Goal: Contribute content: Contribute content

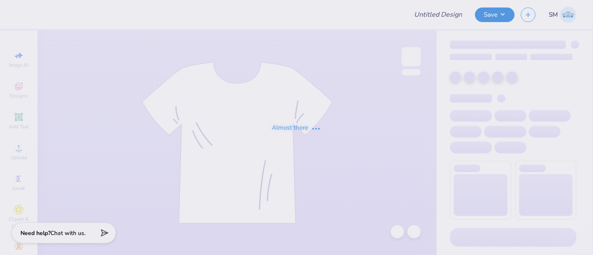
type input "gphi hats"
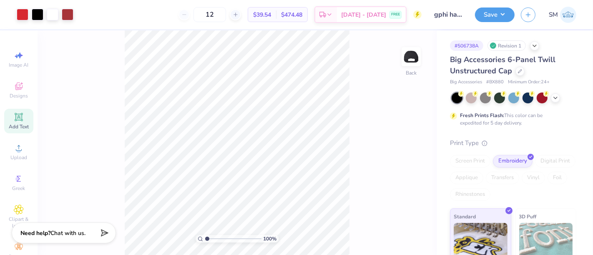
click at [15, 115] on icon at bounding box center [18, 117] width 6 height 6
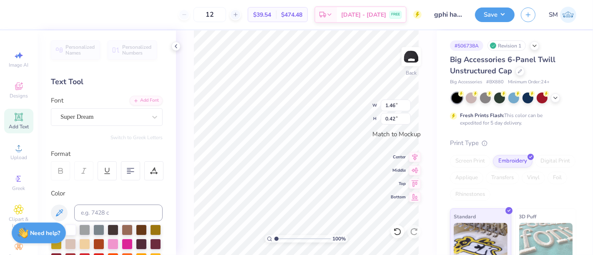
scroll to position [8, 1]
paste textarea "®"
type textarea "®"
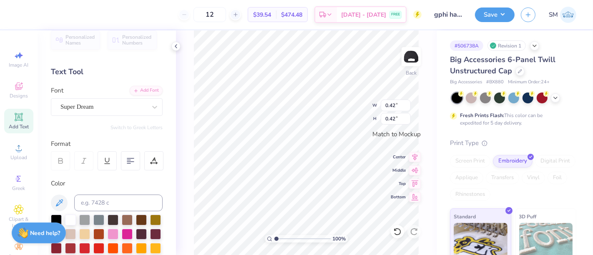
scroll to position [15, 0]
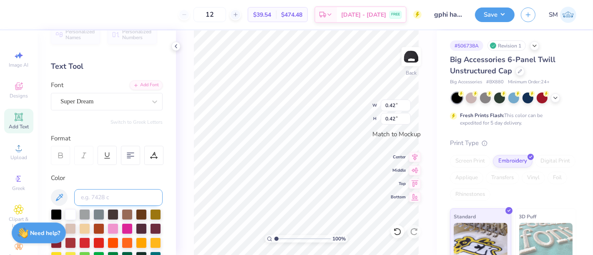
click at [102, 195] on input at bounding box center [118, 197] width 88 height 17
type input "1795"
click at [78, 96] on div at bounding box center [103, 101] width 86 height 11
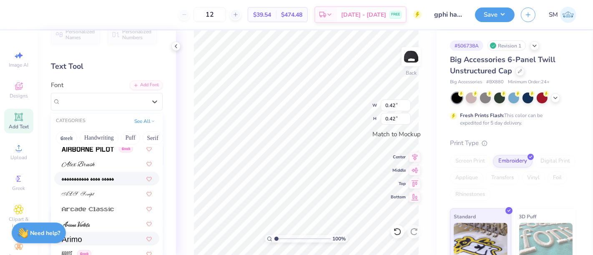
scroll to position [262, 0]
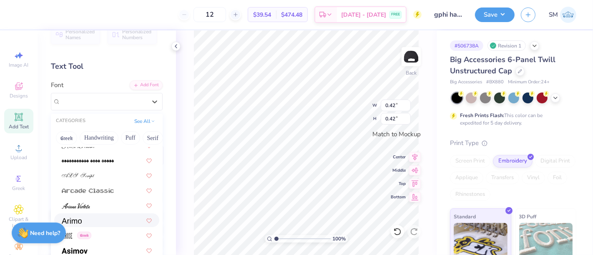
drag, startPoint x: 86, startPoint y: 222, endPoint x: 100, endPoint y: 218, distance: 14.1
click at [86, 223] on div at bounding box center [107, 220] width 90 height 9
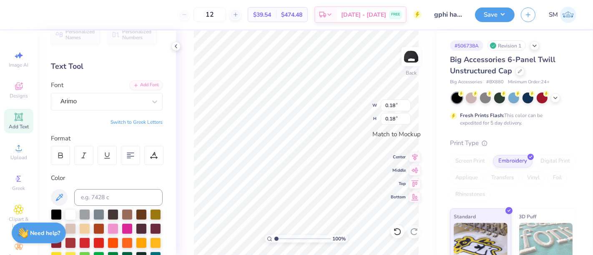
type input "0.18"
type input "0.12"
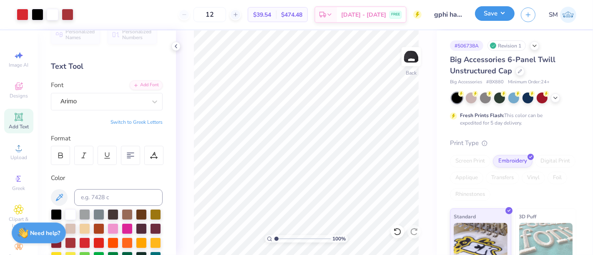
click at [487, 17] on button "Save" at bounding box center [495, 13] width 40 height 15
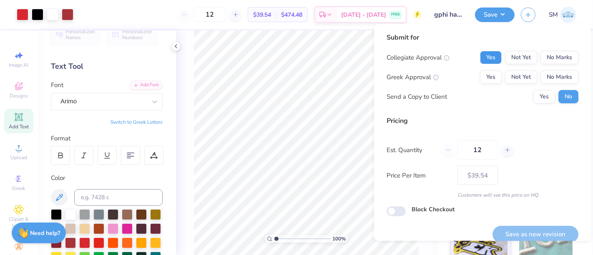
click at [490, 54] on button "Yes" at bounding box center [491, 57] width 22 height 13
click at [486, 74] on button "Yes" at bounding box center [491, 76] width 22 height 13
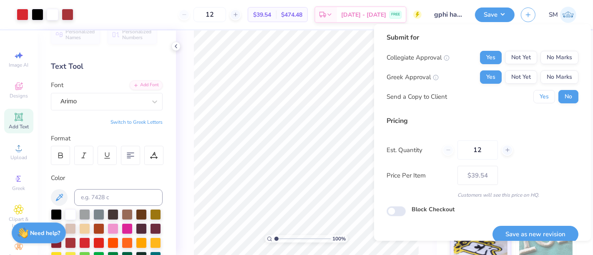
drag, startPoint x: 531, startPoint y: 94, endPoint x: 554, endPoint y: 157, distance: 66.6
click at [533, 97] on button "Yes" at bounding box center [544, 96] width 22 height 13
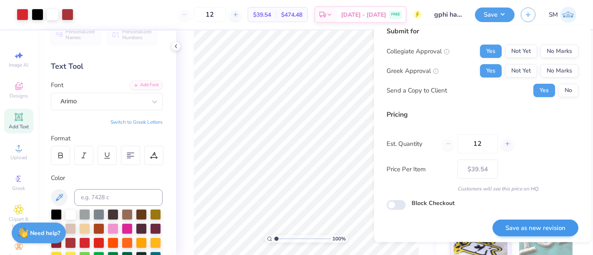
scroll to position [9, 0]
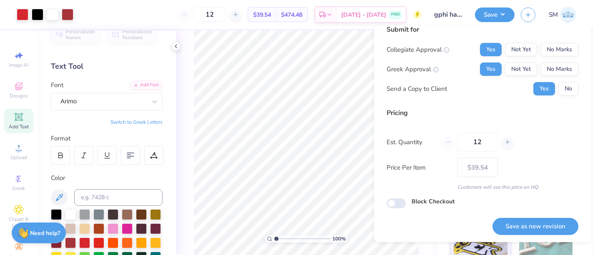
click at [537, 230] on button "Save as new revision" at bounding box center [535, 226] width 86 height 17
type input "$39.54"
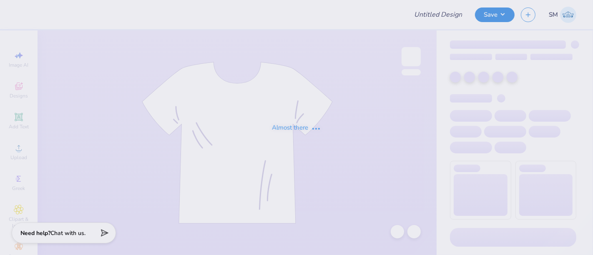
type input "gphi hats"
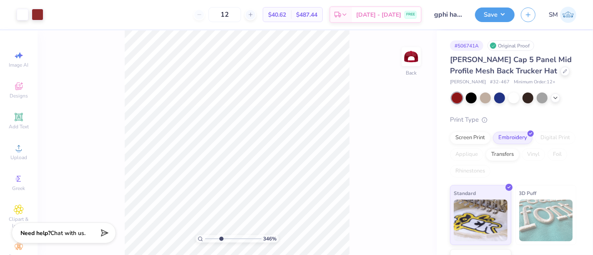
type input "3.46"
click at [220, 240] on input "range" at bounding box center [233, 239] width 56 height 8
click at [18, 121] on icon at bounding box center [19, 117] width 10 height 10
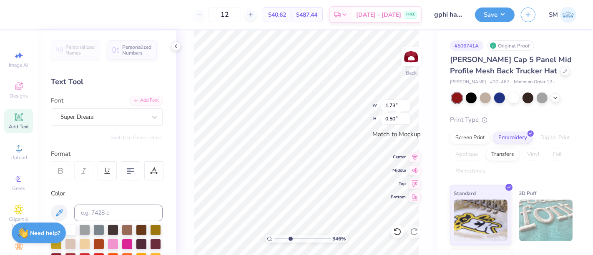
scroll to position [8, 1]
type textarea "®"
click at [92, 117] on div "Super Dream" at bounding box center [104, 116] width 88 height 13
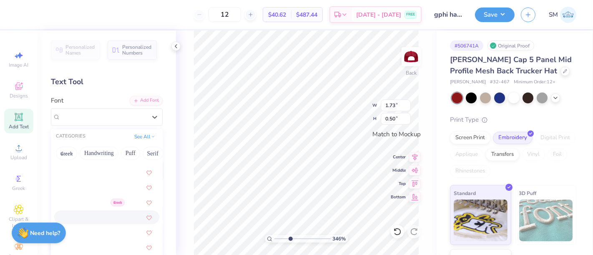
scroll to position [308, 0]
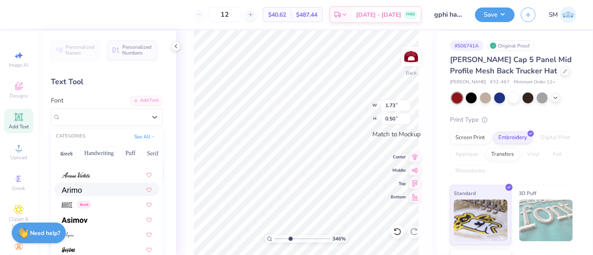
click at [95, 191] on div at bounding box center [107, 189] width 90 height 9
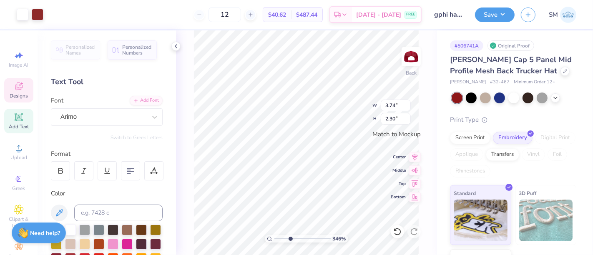
type input "3.74"
type input "2.30"
type input "0.50"
type input "0.09"
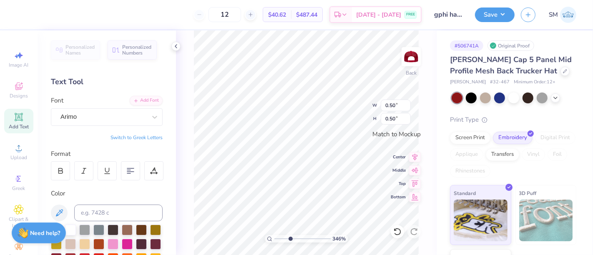
type input "0.09"
drag, startPoint x: 289, startPoint y: 238, endPoint x: 302, endPoint y: 238, distance: 12.5
type input "5.61"
click at [302, 238] on input "range" at bounding box center [302, 239] width 56 height 8
type input "3.74"
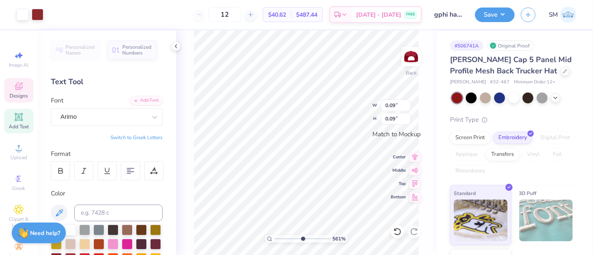
type input "2.30"
type input "0.05"
type input "3.74"
type input "2.30"
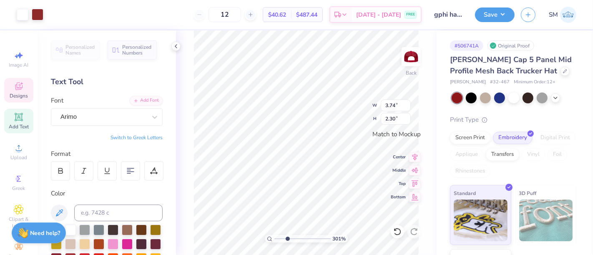
drag, startPoint x: 302, startPoint y: 238, endPoint x: 287, endPoint y: 238, distance: 14.6
type input "3.01"
click at [287, 238] on input "range" at bounding box center [302, 239] width 56 height 8
type input "0.52"
type input "0.38"
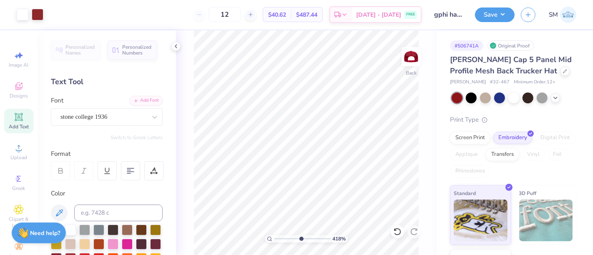
drag, startPoint x: 294, startPoint y: 240, endPoint x: 303, endPoint y: 240, distance: 9.6
click at [303, 240] on input "range" at bounding box center [302, 239] width 56 height 8
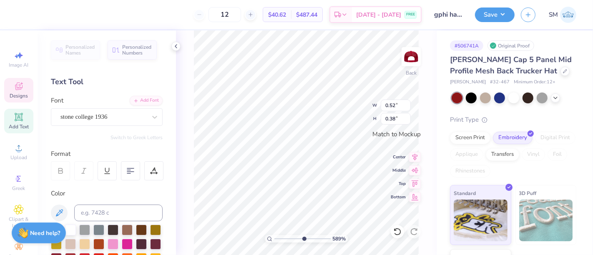
type input "5.88694491009298"
type input "0.44"
type input "0.32"
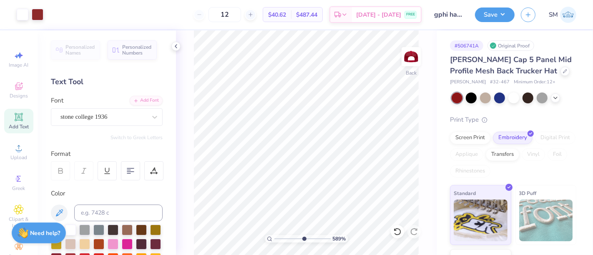
click at [19, 122] on icon at bounding box center [19, 117] width 10 height 10
type input "5.88694491009298"
type textarea "TEXT®"
type input "5.88694491009298"
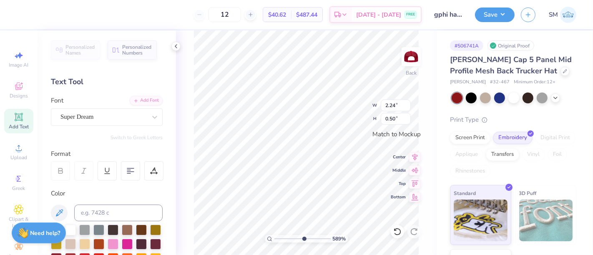
type textarea "TE®"
type input "5.88694491009298"
type textarea "T®"
type input "5.88694491009298"
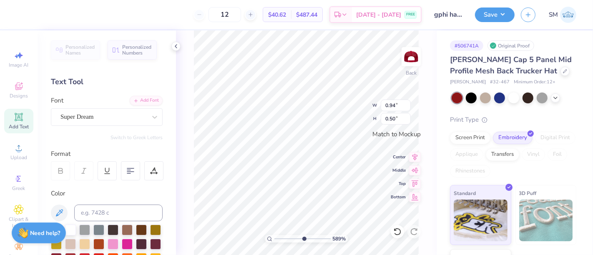
scroll to position [8, 1]
type textarea "®"
click at [95, 118] on div "Super Dream" at bounding box center [104, 116] width 88 height 13
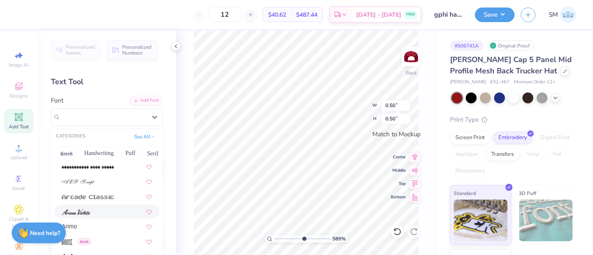
scroll to position [278, 0]
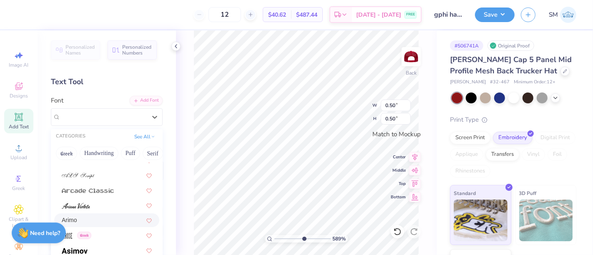
click at [89, 220] on div "Arimo" at bounding box center [107, 220] width 90 height 9
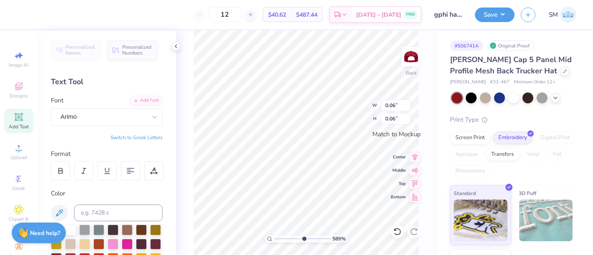
type input "5.88694491009298"
type input "0.03"
drag, startPoint x: 303, startPoint y: 240, endPoint x: 276, endPoint y: 236, distance: 26.9
type input "1"
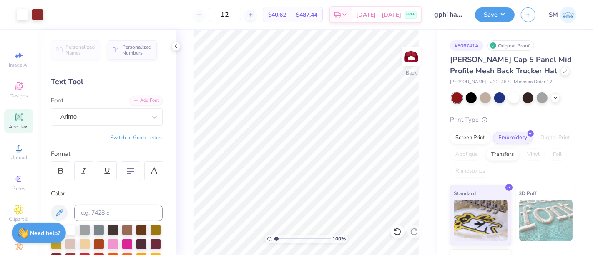
click at [274, 241] on input "range" at bounding box center [302, 239] width 56 height 8
click at [496, 14] on button "Save" at bounding box center [495, 13] width 40 height 15
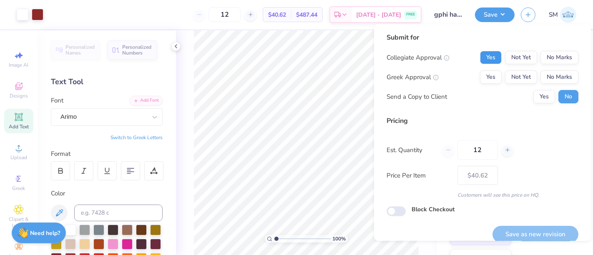
click at [485, 53] on button "Yes" at bounding box center [491, 57] width 22 height 13
drag, startPoint x: 484, startPoint y: 72, endPoint x: 525, endPoint y: 88, distance: 44.0
click at [484, 72] on button "Yes" at bounding box center [491, 76] width 22 height 13
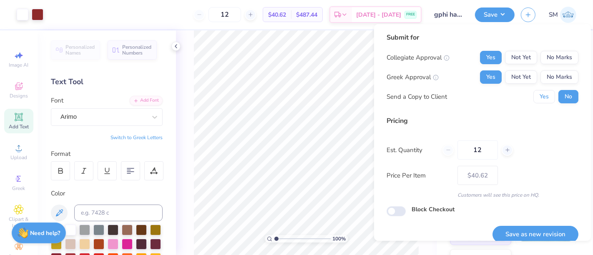
drag, startPoint x: 533, startPoint y: 95, endPoint x: 530, endPoint y: 122, distance: 26.4
click at [533, 98] on button "Yes" at bounding box center [544, 96] width 22 height 13
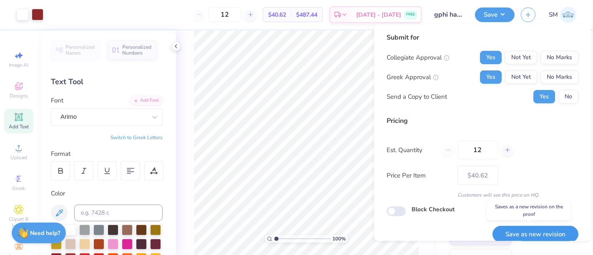
click at [538, 237] on button "Save as new revision" at bounding box center [535, 234] width 86 height 17
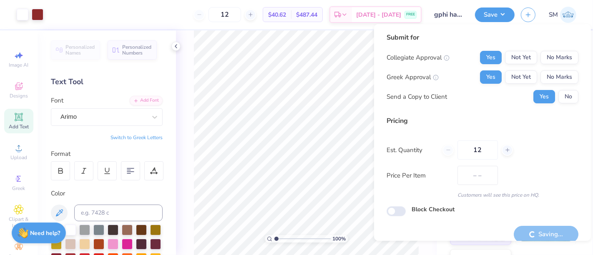
type input "$40.62"
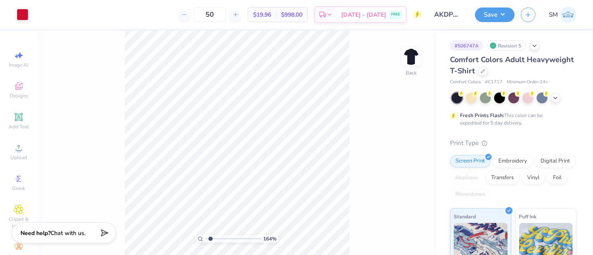
type input "1.64"
click at [210, 238] on input "range" at bounding box center [233, 239] width 56 height 8
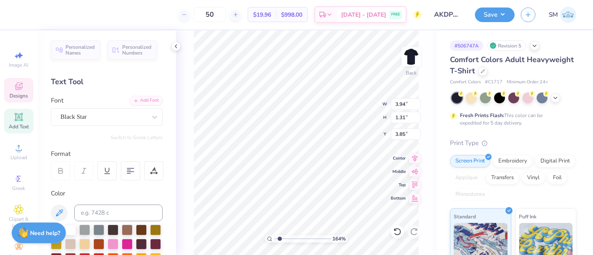
scroll to position [8, 1]
type textarea "aKDPhi"
type textarea "akdphi"
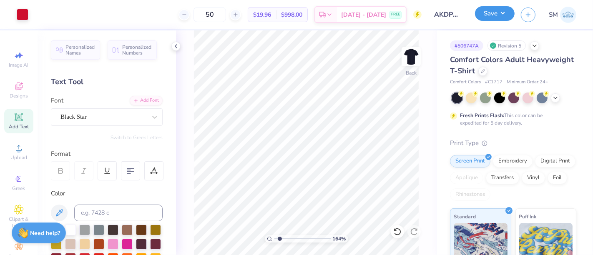
click at [491, 15] on button "Save" at bounding box center [495, 13] width 40 height 15
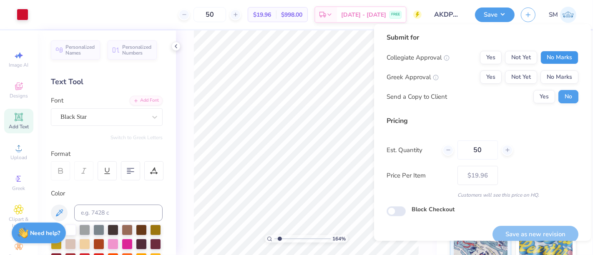
drag, startPoint x: 551, startPoint y: 56, endPoint x: 495, endPoint y: 69, distance: 56.9
click at [550, 57] on button "No Marks" at bounding box center [559, 57] width 38 height 13
click at [485, 74] on button "Yes" at bounding box center [491, 76] width 22 height 13
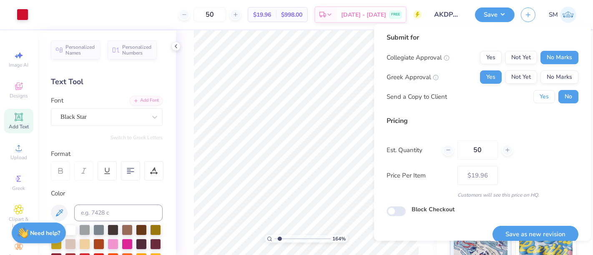
click at [540, 98] on button "Yes" at bounding box center [544, 96] width 22 height 13
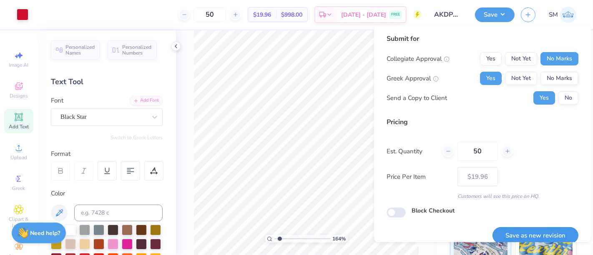
scroll to position [0, 0]
click at [526, 233] on button "Save as new revision" at bounding box center [535, 235] width 86 height 17
type input "$19.96"
